Goal: Go to known website: Go to known website

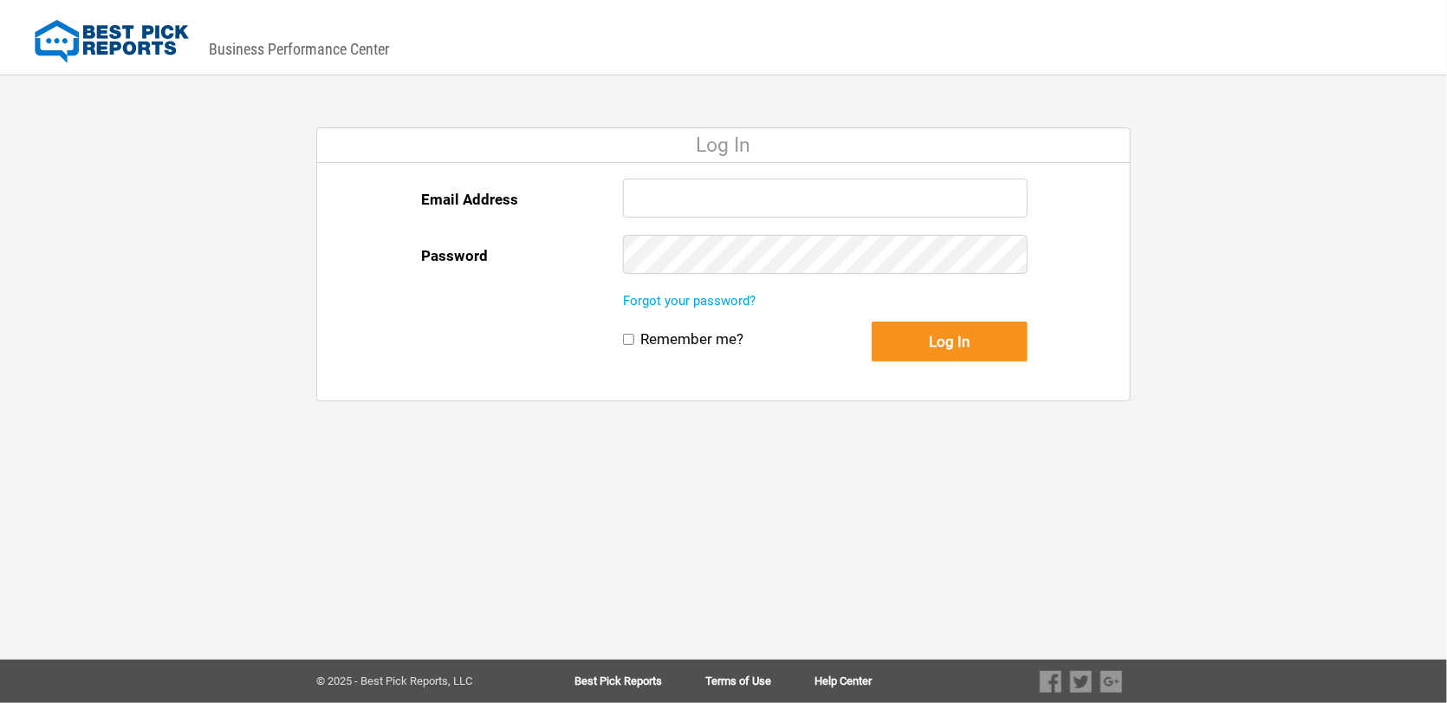
type input "[PERSON_NAME][EMAIL_ADDRESS][DOMAIN_NAME]"
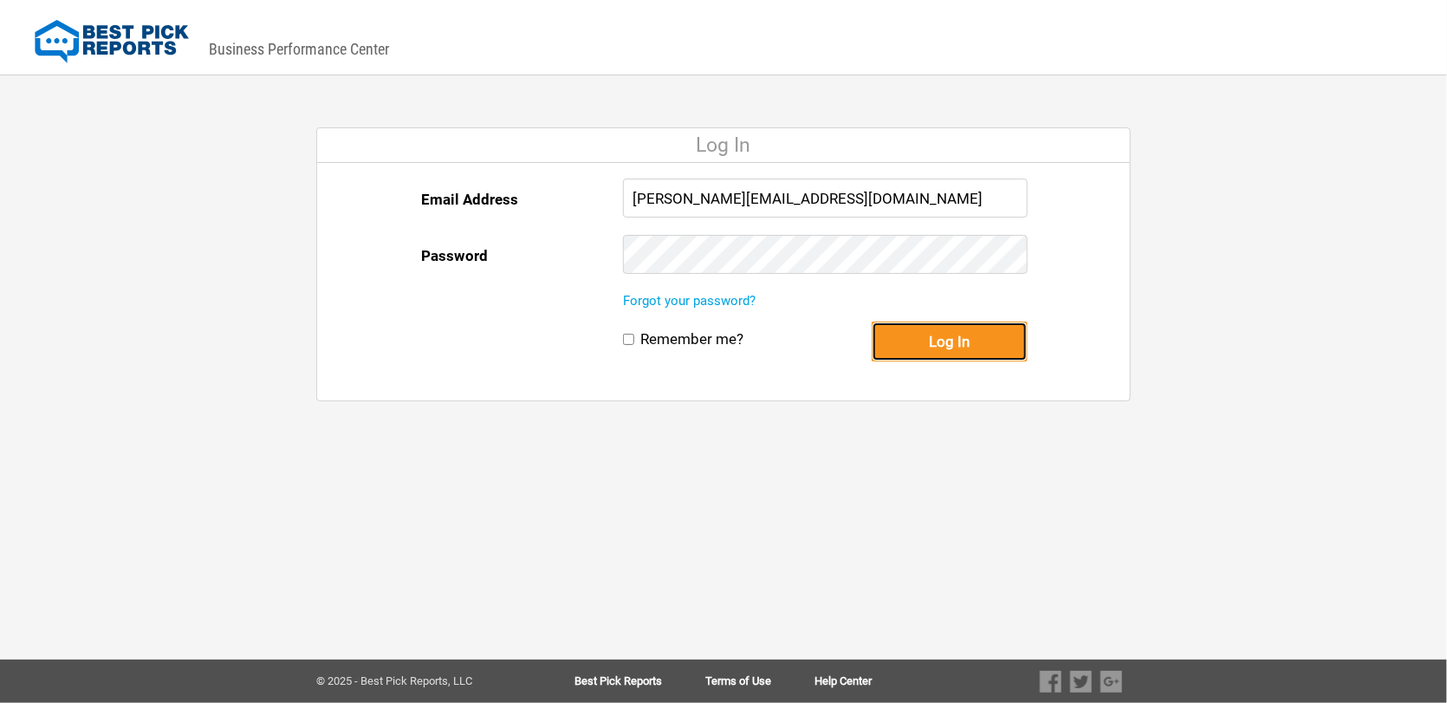
click at [963, 341] on button "Log In" at bounding box center [950, 342] width 156 height 40
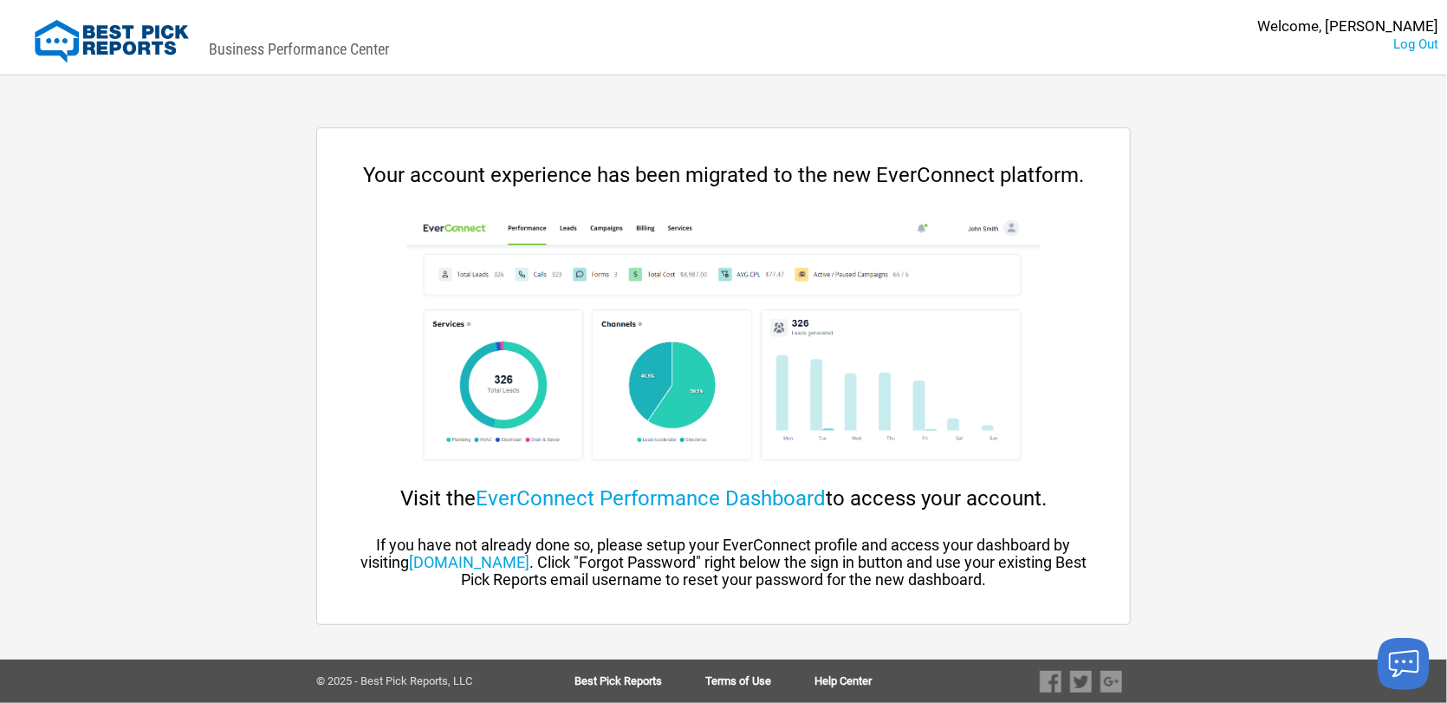
click at [597, 183] on div "Your account experience has been migrated to the new EverConnect platform." at bounding box center [724, 175] width 744 height 24
click at [533, 384] on img at bounding box center [723, 343] width 632 height 260
click at [591, 263] on img at bounding box center [723, 343] width 632 height 260
click at [529, 527] on div "Your account experience has been migrated to the new EverConnect platform. Visi…" at bounding box center [723, 376] width 813 height 426
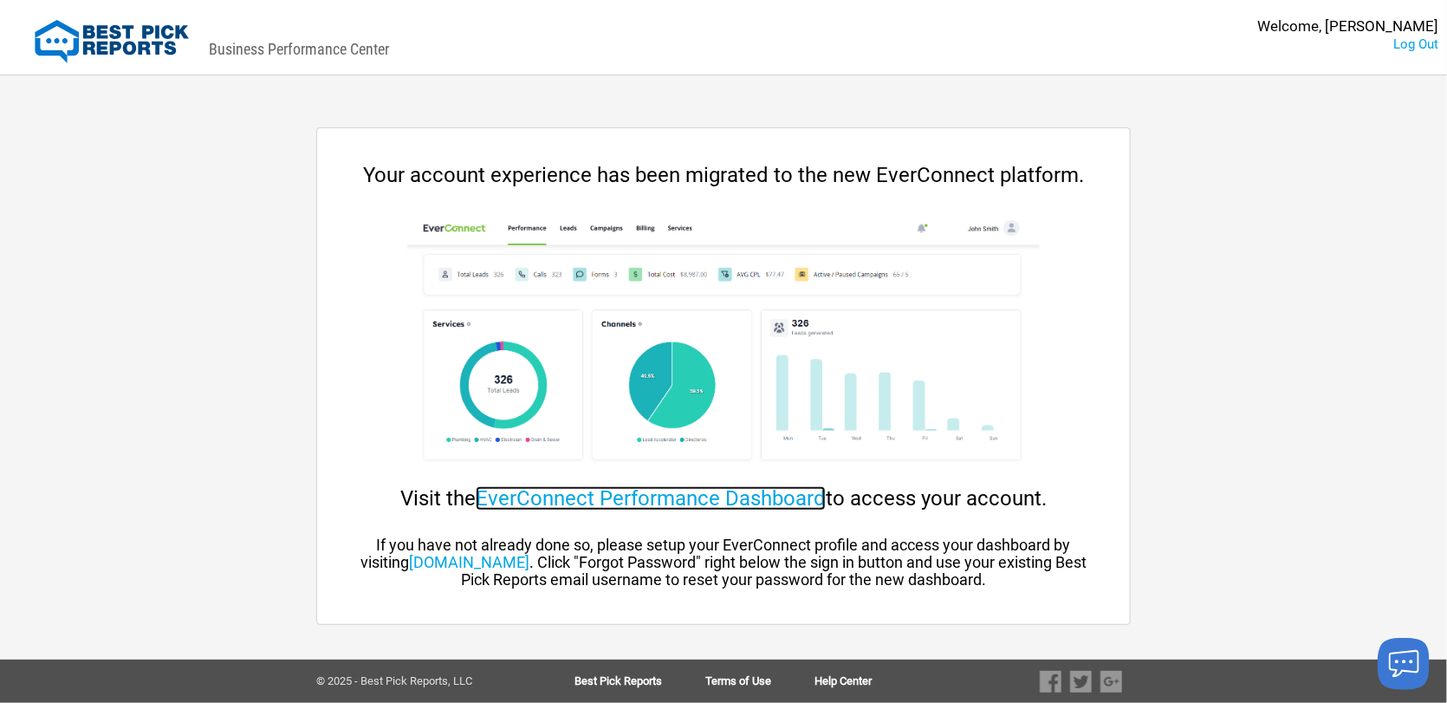
click at [666, 497] on link "EverConnect Performance Dashboard" at bounding box center [651, 498] width 350 height 24
